Goal: Task Accomplishment & Management: Use online tool/utility

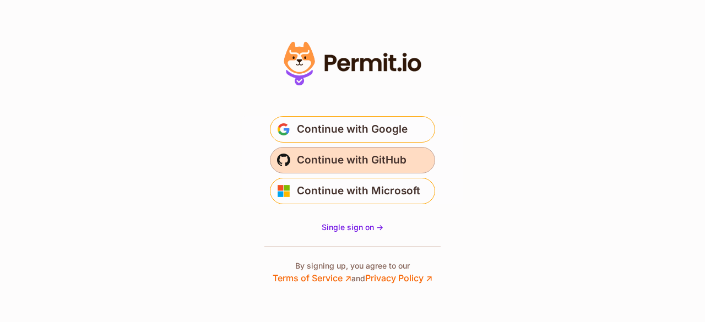
click at [370, 163] on span "Continue with GitHub" at bounding box center [352, 161] width 110 height 18
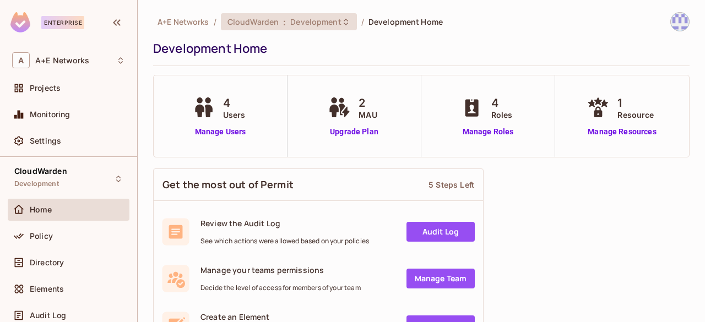
click at [345, 24] on icon at bounding box center [346, 22] width 9 height 9
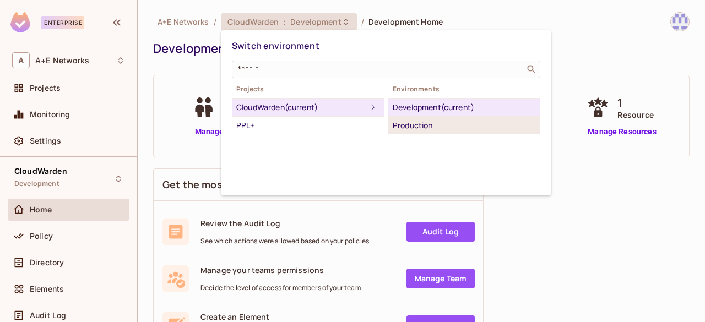
click at [415, 123] on div "Production" at bounding box center [464, 125] width 143 height 13
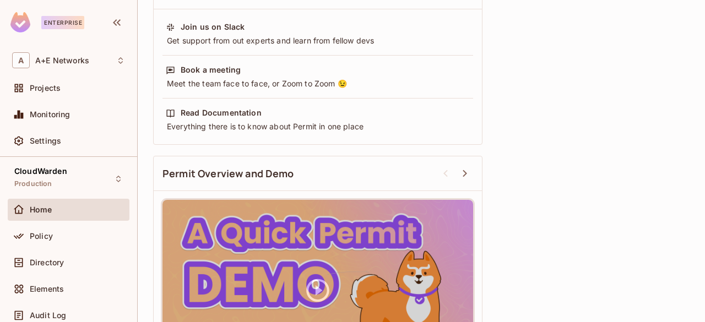
scroll to position [110, 0]
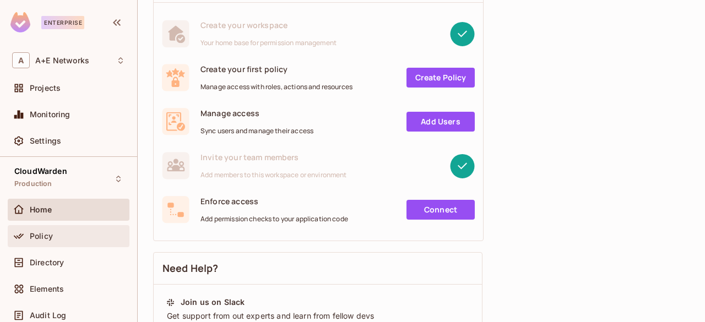
click at [41, 232] on span "Policy" at bounding box center [41, 236] width 23 height 9
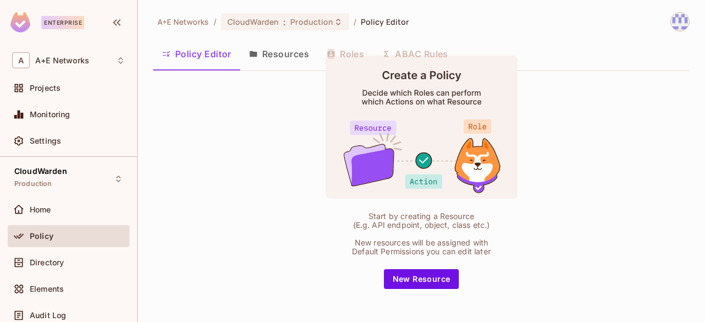
click at [370, 81] on rect at bounding box center [422, 127] width 192 height 143
click at [362, 166] on icon at bounding box center [373, 167] width 42 height 36
click at [40, 260] on span "Directory" at bounding box center [47, 262] width 34 height 9
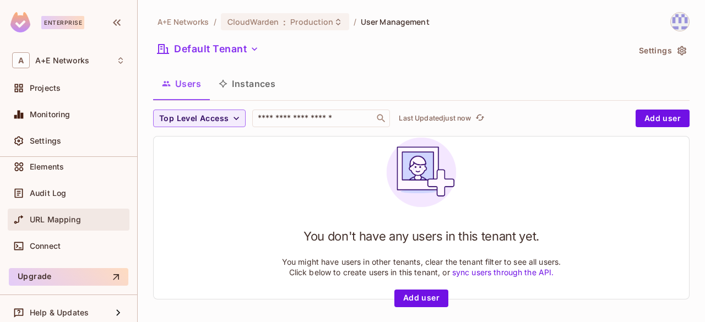
scroll to position [129, 0]
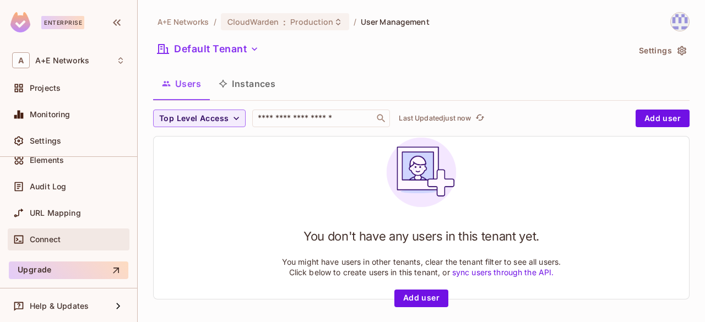
click at [63, 239] on div "Connect" at bounding box center [77, 239] width 95 height 9
